Goal: Task Accomplishment & Management: Use online tool/utility

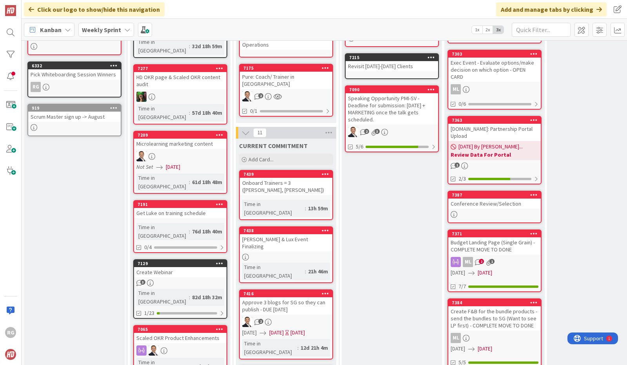
scroll to position [154, 0]
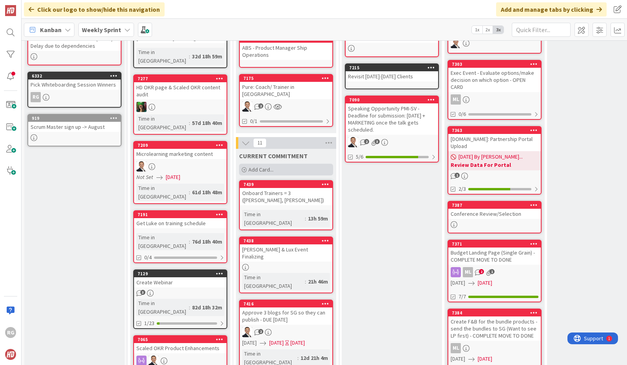
click at [261, 166] on span "Add Card..." at bounding box center [260, 169] width 25 height 7
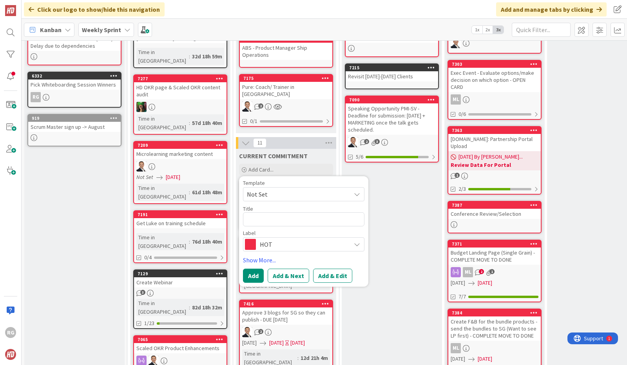
click at [248, 212] on textarea at bounding box center [303, 219] width 121 height 14
type textarea "x"
type textarea "Confirm who is able to attend Exec Dinne"
click at [251, 269] on button "Add" at bounding box center [253, 276] width 21 height 14
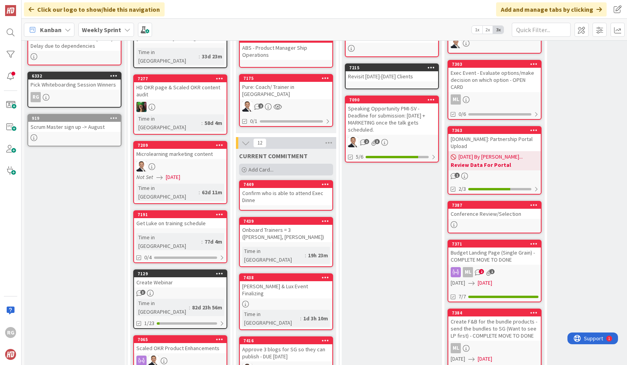
click at [266, 166] on span "Add Card..." at bounding box center [260, 169] width 25 height 7
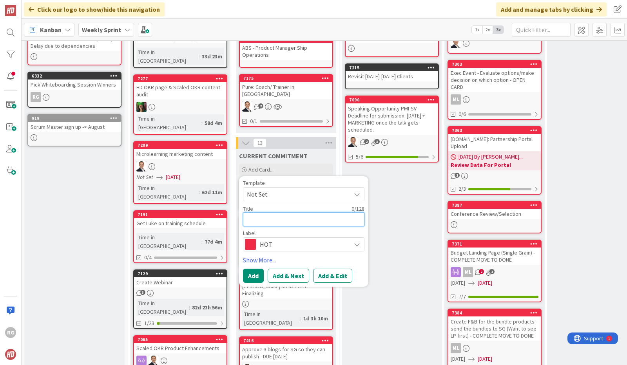
click at [248, 212] on textarea at bounding box center [303, 219] width 121 height 14
paste textarea "OKR outreach from past Shows (BTOES & Opex) [DOMAIN_NAME] ([PERSON_NAME]"
type textarea "x"
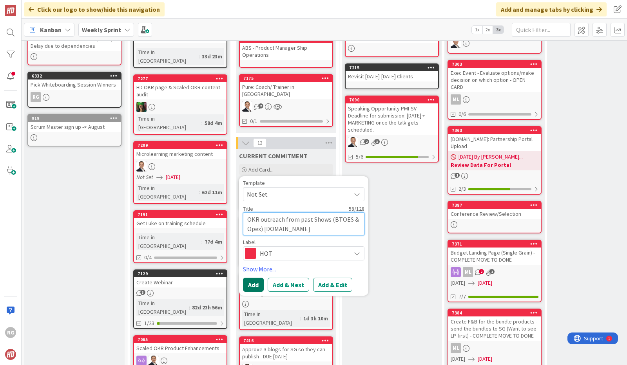
type textarea "OKR outreach from past Shows (BTOES & Opex) [DOMAIN_NAME] ([PERSON_NAME]"
click at [254, 278] on button "Add" at bounding box center [253, 285] width 21 height 14
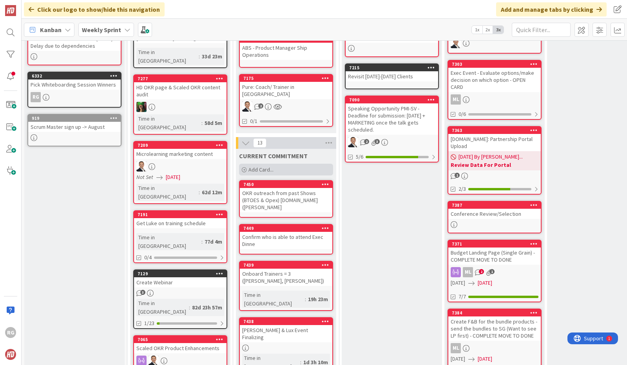
click at [261, 166] on span "Add Card..." at bounding box center [260, 169] width 25 height 7
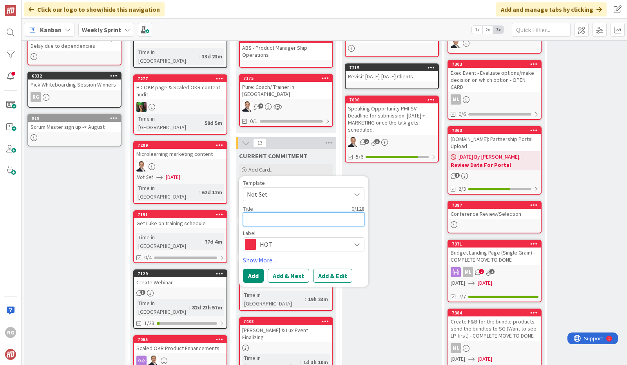
click at [252, 212] on textarea at bounding box center [303, 219] width 121 height 14
paste textarea "Start following up on [PERSON_NAME] past client outreach ([PERSON_NAME])"
type textarea "x"
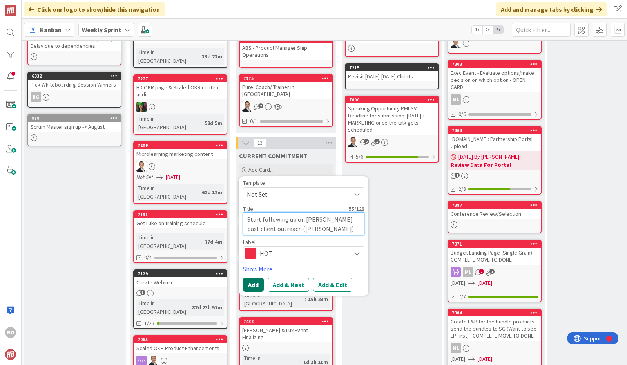
type textarea "Start following up on [PERSON_NAME] past client outreach ([PERSON_NAME])"
click at [254, 278] on button "Add" at bounding box center [253, 285] width 21 height 14
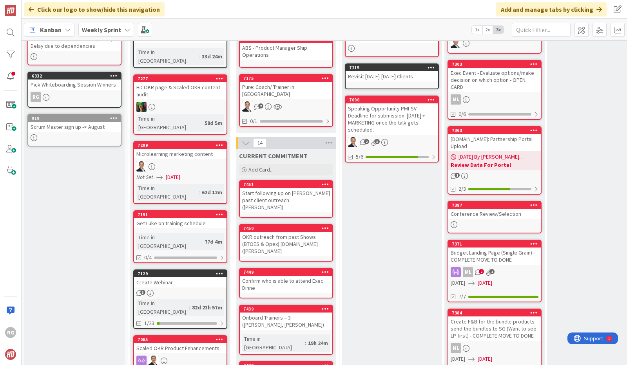
click at [304, 190] on div "Start following up on [PERSON_NAME] past client outreach ([PERSON_NAME])" at bounding box center [286, 200] width 92 height 24
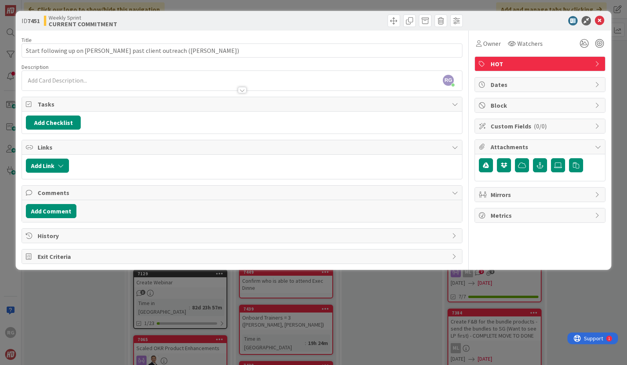
click at [596, 62] on icon at bounding box center [598, 64] width 6 height 6
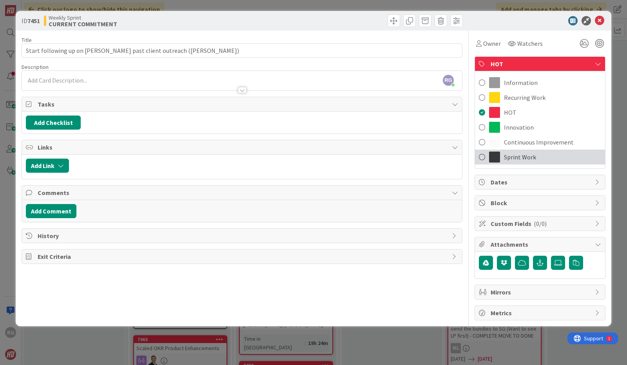
click at [524, 153] on span "Sprint Work" at bounding box center [520, 156] width 32 height 9
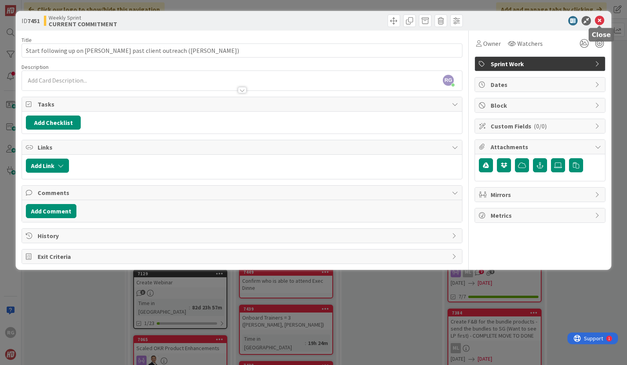
click at [598, 18] on icon at bounding box center [599, 20] width 9 height 9
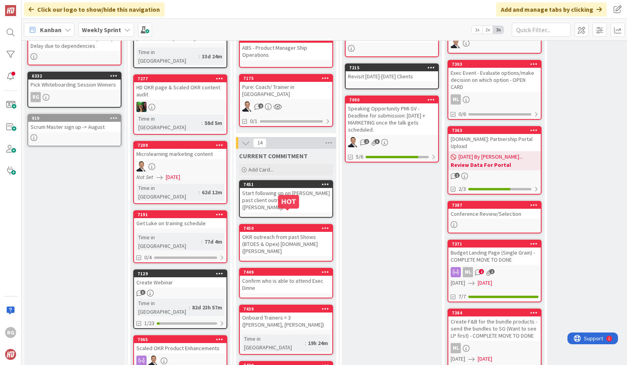
click at [289, 226] on div "7450" at bounding box center [287, 228] width 89 height 5
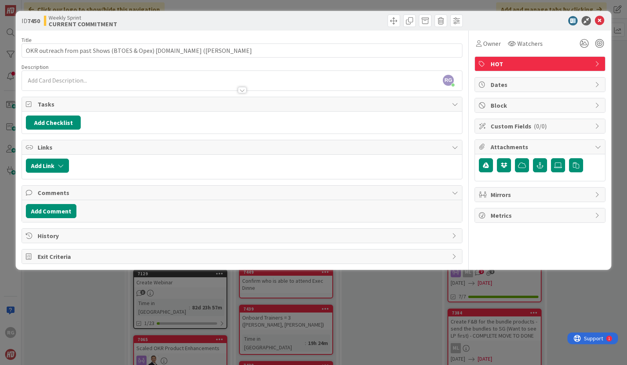
click at [598, 62] on icon at bounding box center [598, 64] width 6 height 6
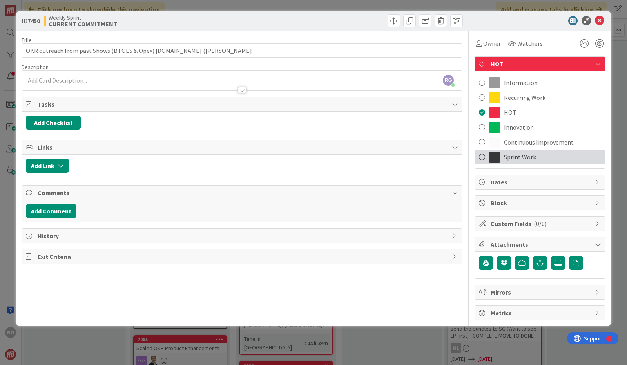
click at [544, 159] on div "Sprint Work" at bounding box center [540, 157] width 130 height 15
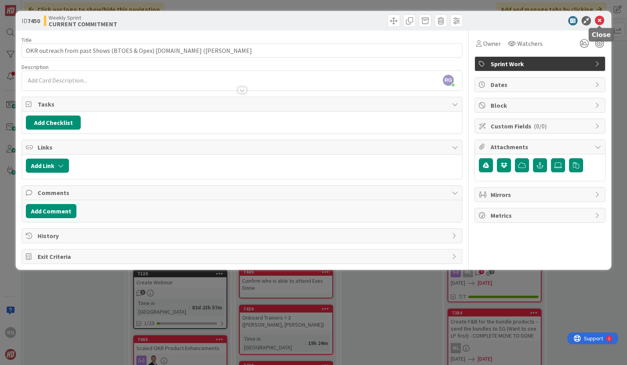
click at [602, 21] on icon at bounding box center [599, 20] width 9 height 9
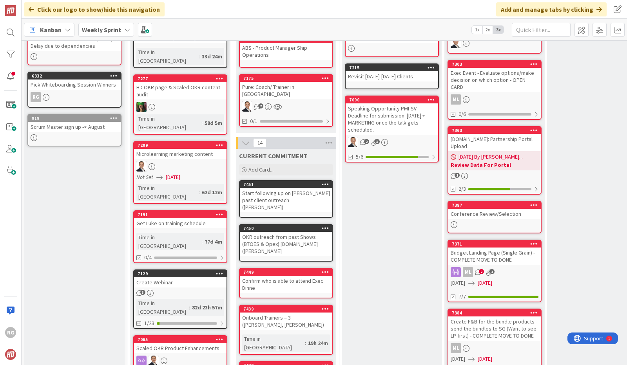
click at [281, 276] on div "Confirm who is able to attend Exec Dinne" at bounding box center [286, 284] width 92 height 17
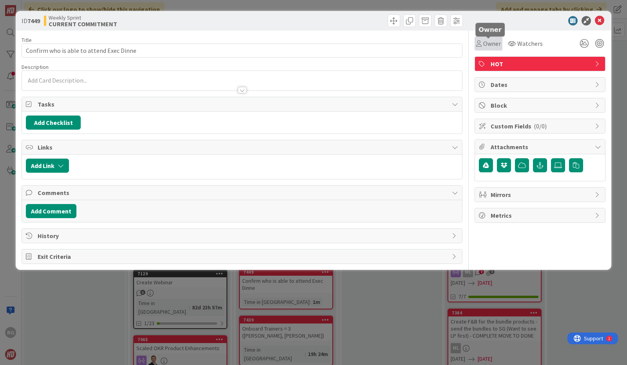
click at [494, 43] on span "Owner" at bounding box center [492, 43] width 18 height 9
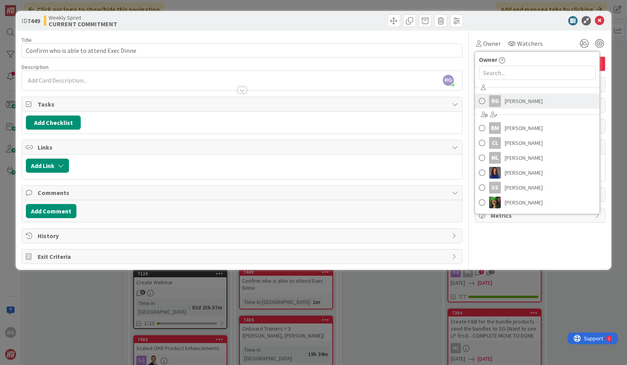
click at [510, 101] on span "[PERSON_NAME]" at bounding box center [524, 101] width 38 height 12
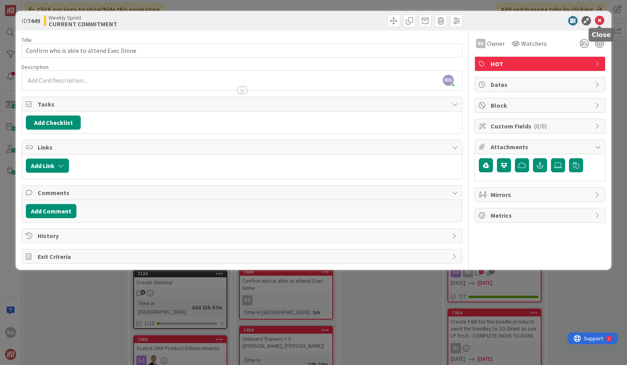
click at [599, 22] on icon at bounding box center [599, 20] width 9 height 9
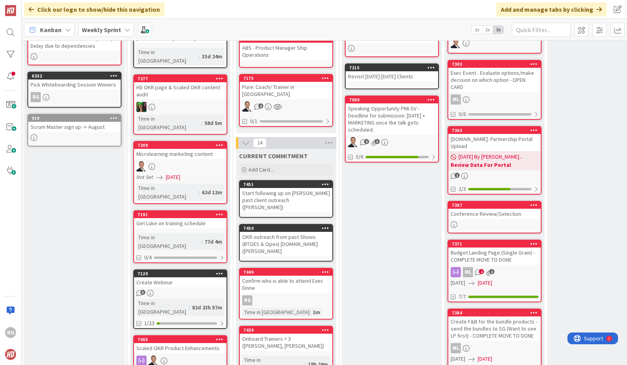
click at [277, 232] on div "OKR outreach from past Shows (BTOES & Opex) [DOMAIN_NAME] ([PERSON_NAME]" at bounding box center [286, 244] width 92 height 24
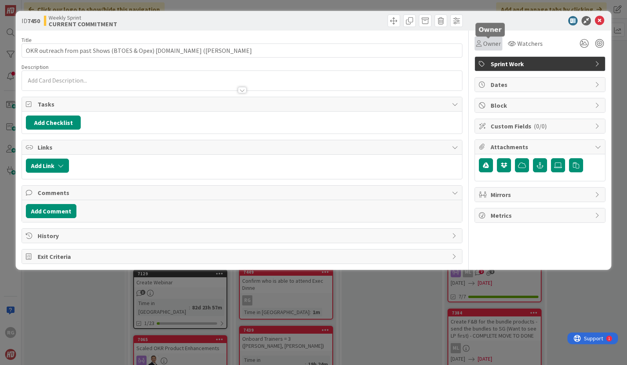
click at [496, 44] on span "Owner" at bounding box center [492, 43] width 18 height 9
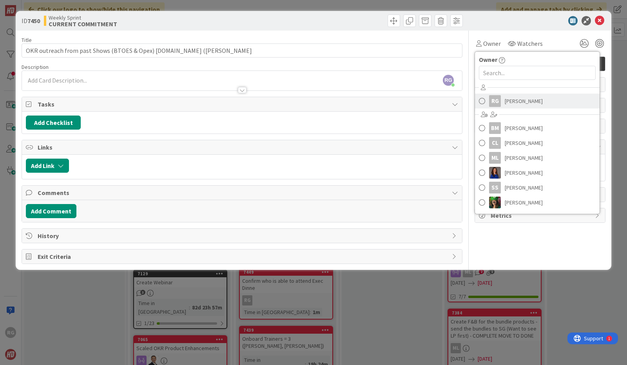
click at [513, 99] on span "[PERSON_NAME]" at bounding box center [524, 101] width 38 height 12
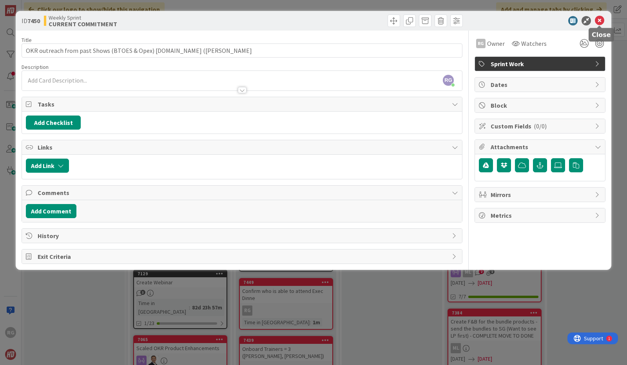
click at [601, 21] on icon at bounding box center [599, 20] width 9 height 9
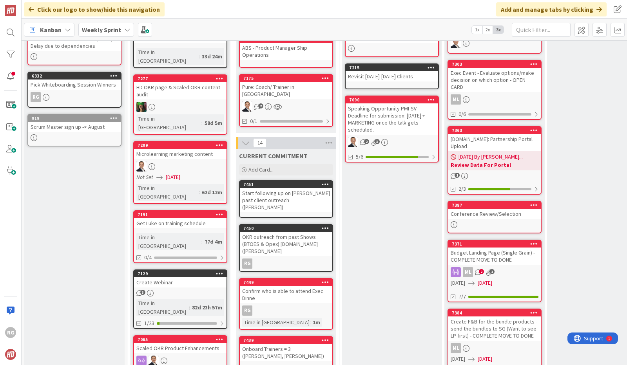
click at [300, 188] on div "Start following up on [PERSON_NAME] past client outreach ([PERSON_NAME])" at bounding box center [286, 200] width 92 height 24
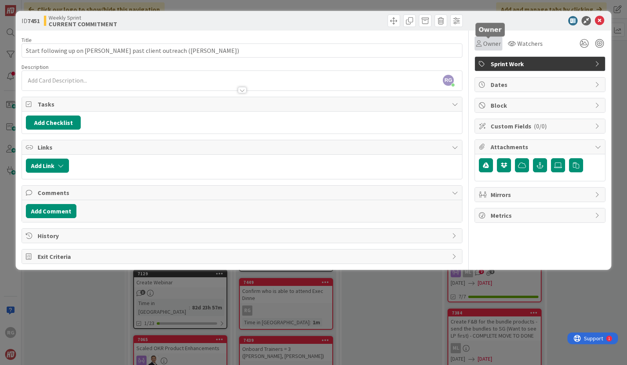
click at [493, 48] on span "Owner" at bounding box center [492, 43] width 18 height 9
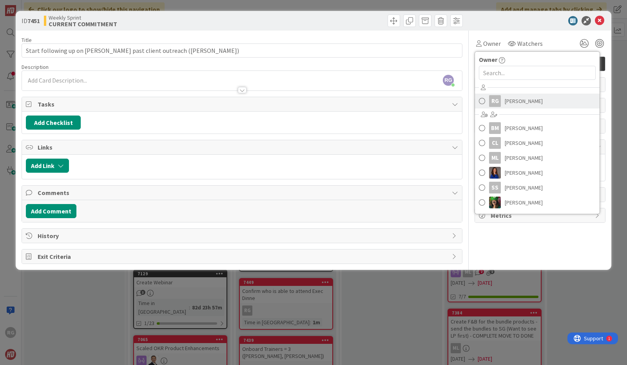
click at [517, 102] on span "[PERSON_NAME]" at bounding box center [524, 101] width 38 height 12
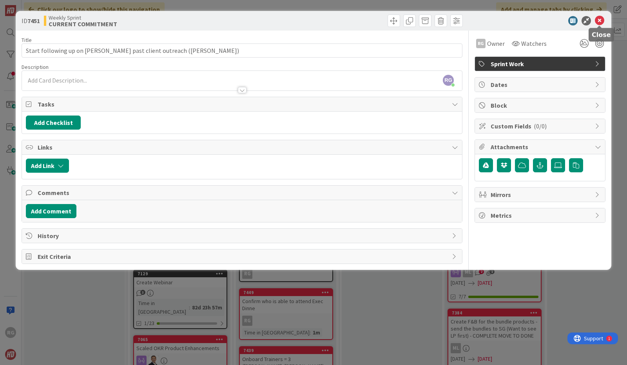
click at [602, 19] on icon at bounding box center [599, 20] width 9 height 9
